Goal: Information Seeking & Learning: Learn about a topic

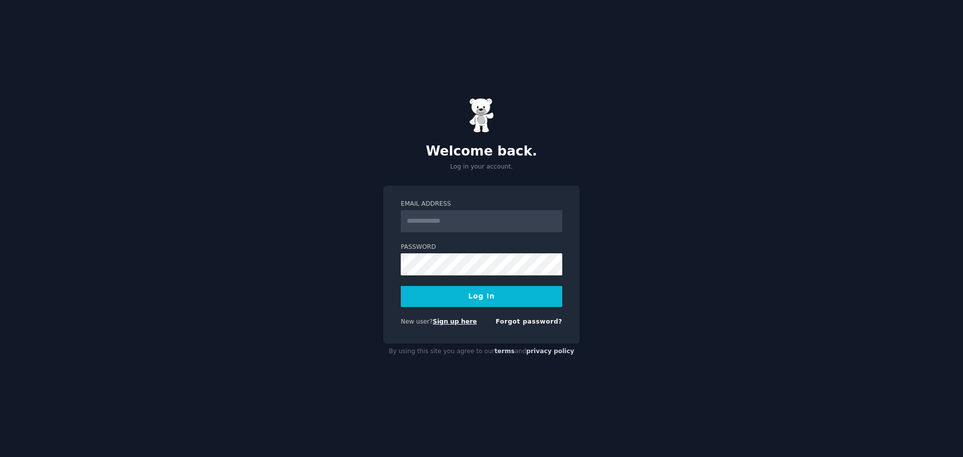
click at [461, 318] on link "Sign up here" at bounding box center [455, 321] width 44 height 7
type input "**********"
click at [401, 286] on button "Log In" at bounding box center [481, 296] width 161 height 21
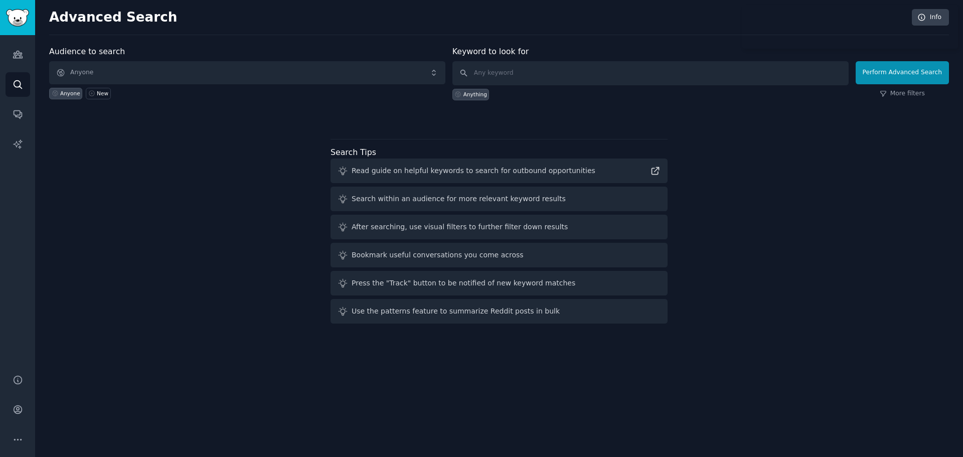
click at [219, 186] on div "Audience to search Anyone Anyone New Keyword to look for Anything Perform Advan…" at bounding box center [498, 187] width 899 height 282
click at [288, 78] on span "Anyone" at bounding box center [247, 72] width 396 height 23
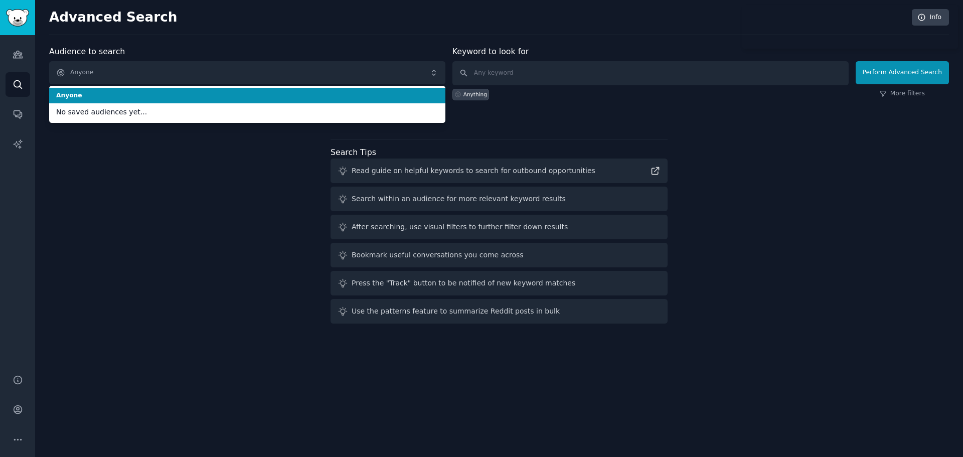
click at [243, 97] on span "Anyone" at bounding box center [247, 95] width 382 height 9
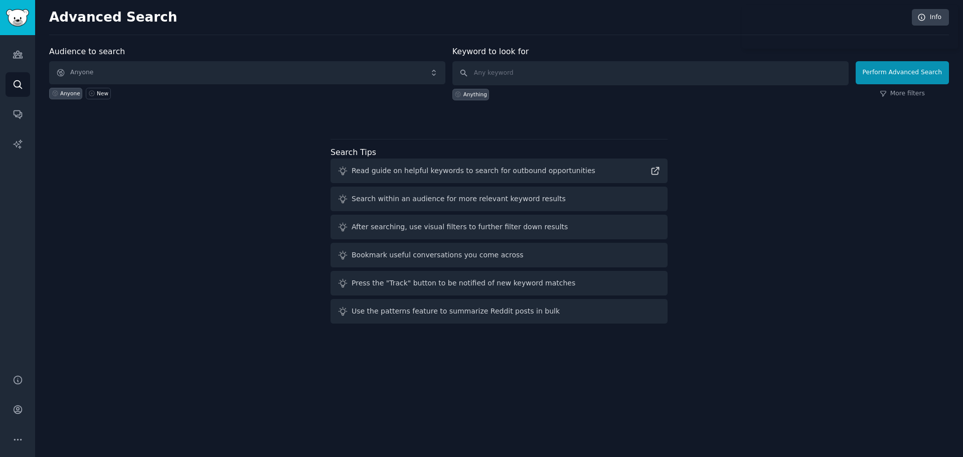
drag, startPoint x: 199, startPoint y: 180, endPoint x: 393, endPoint y: 131, distance: 200.2
click at [200, 180] on div "Audience to search Anyone Anyone New Keyword to look for Anything Perform Advan…" at bounding box center [498, 187] width 899 height 282
click at [14, 60] on link "Audiences" at bounding box center [18, 54] width 25 height 25
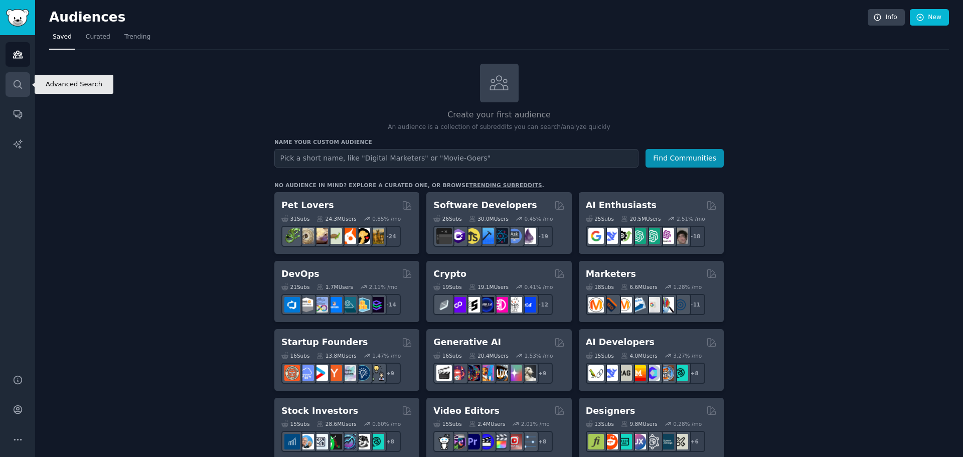
click at [18, 88] on icon "Sidebar" at bounding box center [18, 84] width 11 height 11
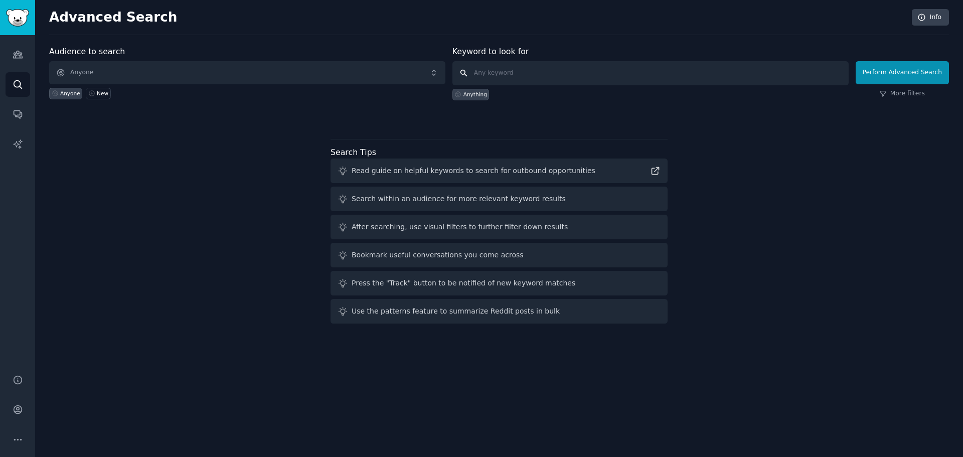
click at [530, 69] on input "text" at bounding box center [650, 73] width 396 height 24
type input "mp3"
click button "Perform Advanced Search" at bounding box center [901, 72] width 93 height 23
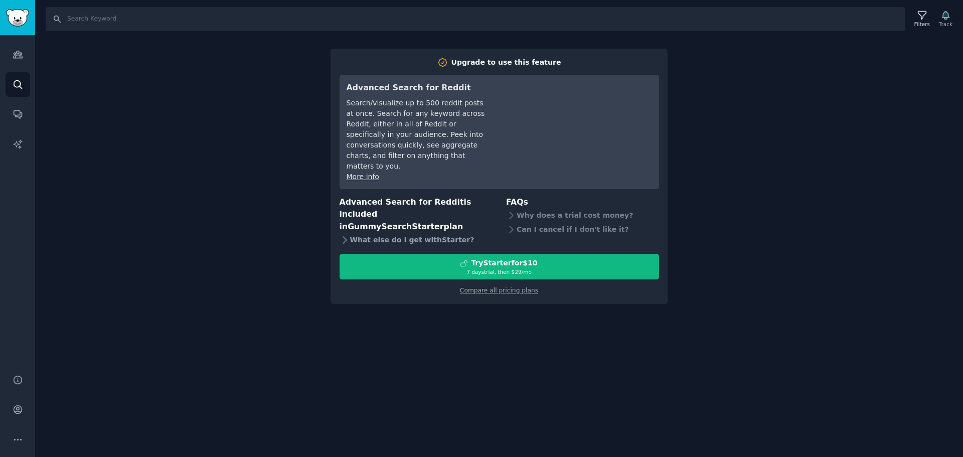
click at [406, 233] on div "What else do I get with Starter ?" at bounding box center [415, 240] width 153 height 14
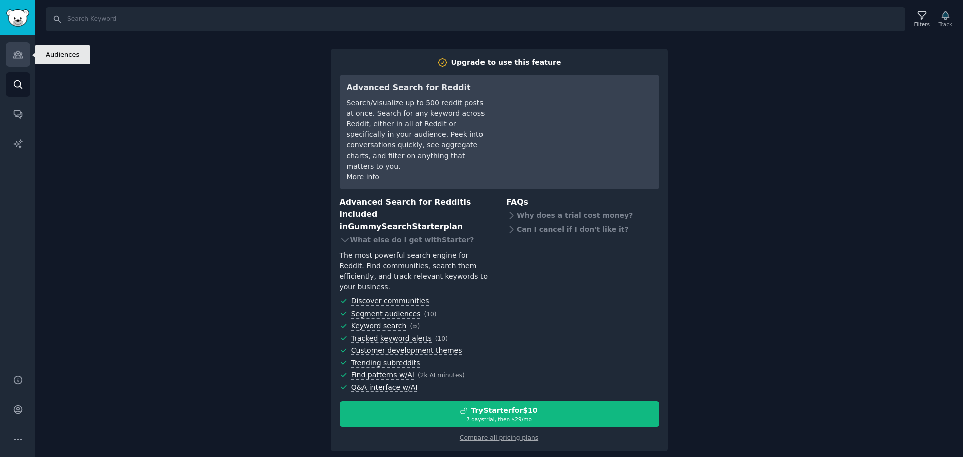
click at [21, 61] on link "Audiences" at bounding box center [18, 54] width 25 height 25
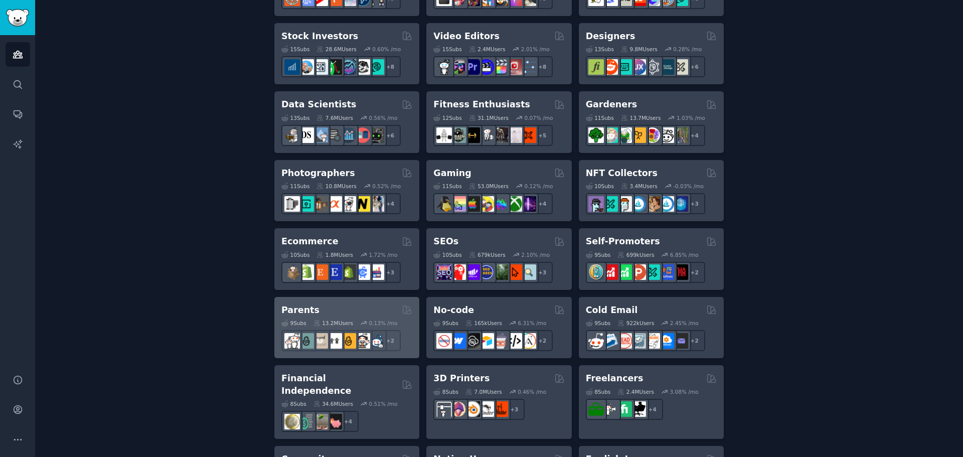
scroll to position [399, 0]
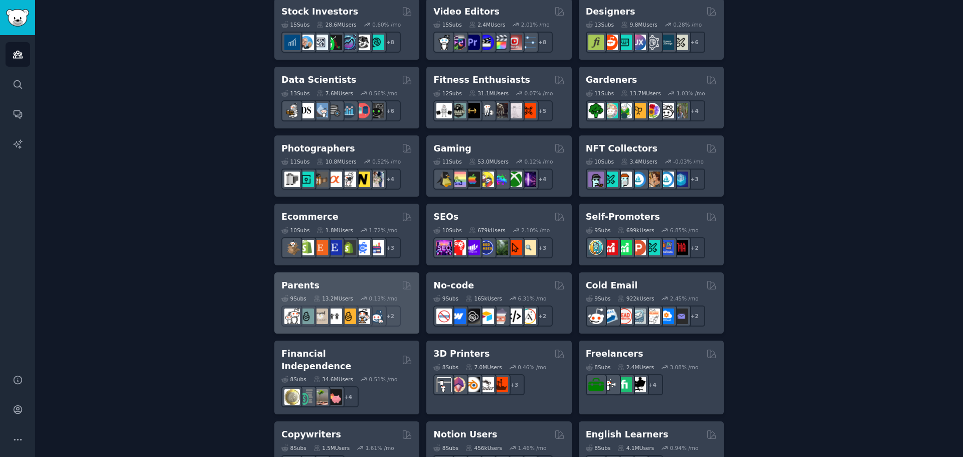
click at [322, 284] on div "Parents" at bounding box center [346, 285] width 131 height 13
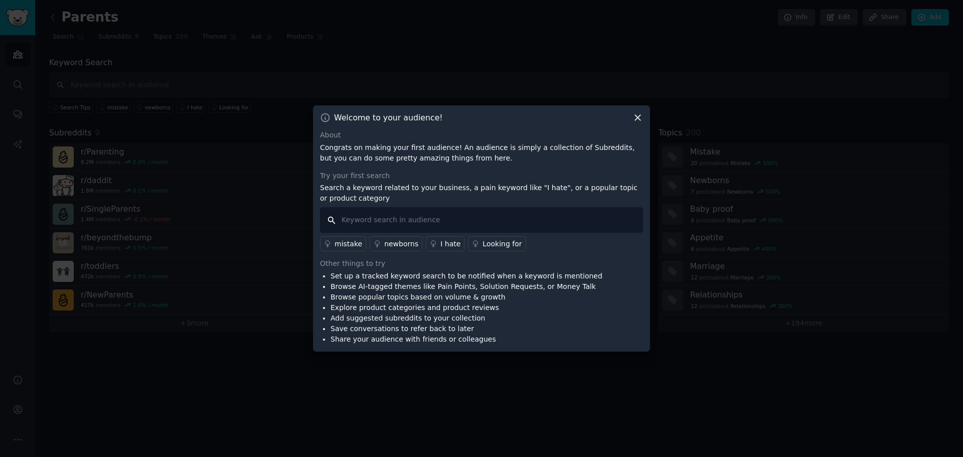
click at [349, 223] on input "text" at bounding box center [481, 220] width 323 height 26
click at [491, 241] on div "Looking for" at bounding box center [501, 244] width 39 height 11
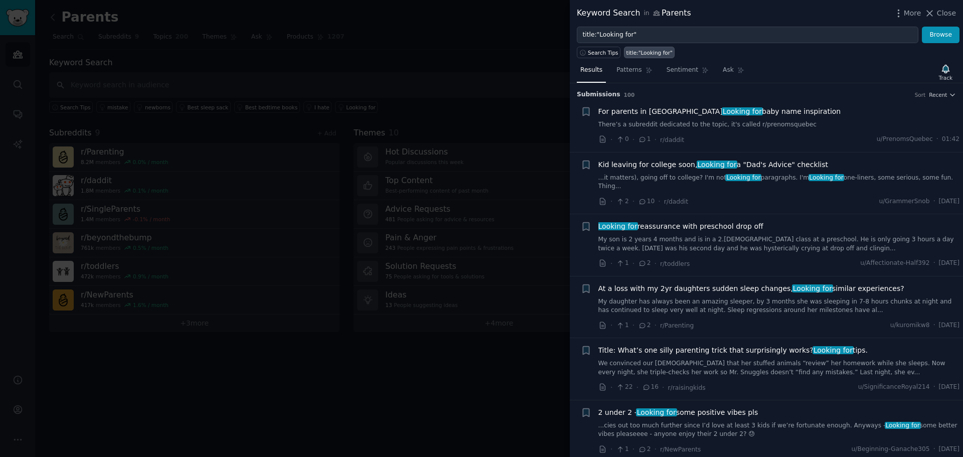
click at [461, 189] on div at bounding box center [481, 228] width 963 height 457
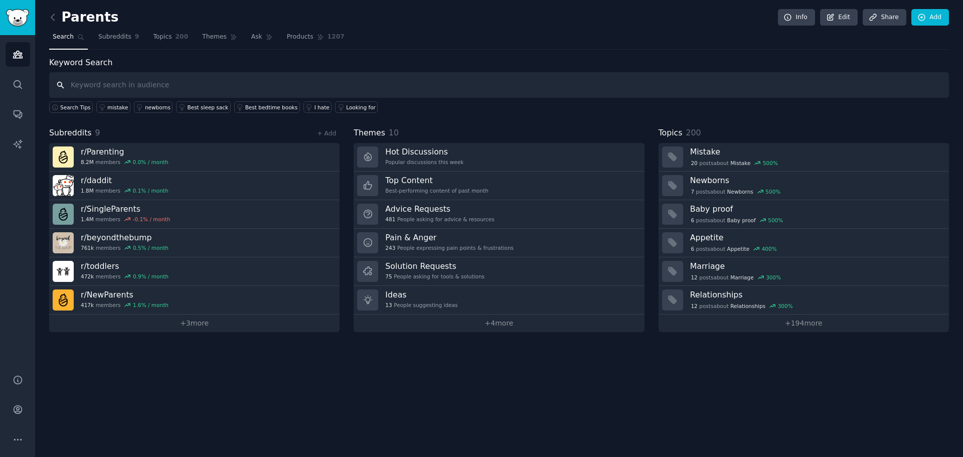
click at [264, 88] on input "text" at bounding box center [498, 85] width 899 height 26
type input "app"
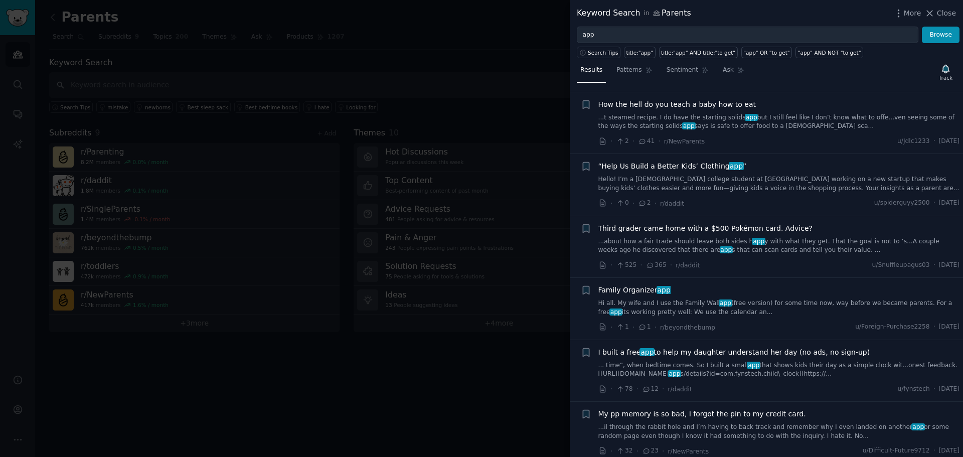
scroll to position [2858, 0]
